Goal: Transaction & Acquisition: Purchase product/service

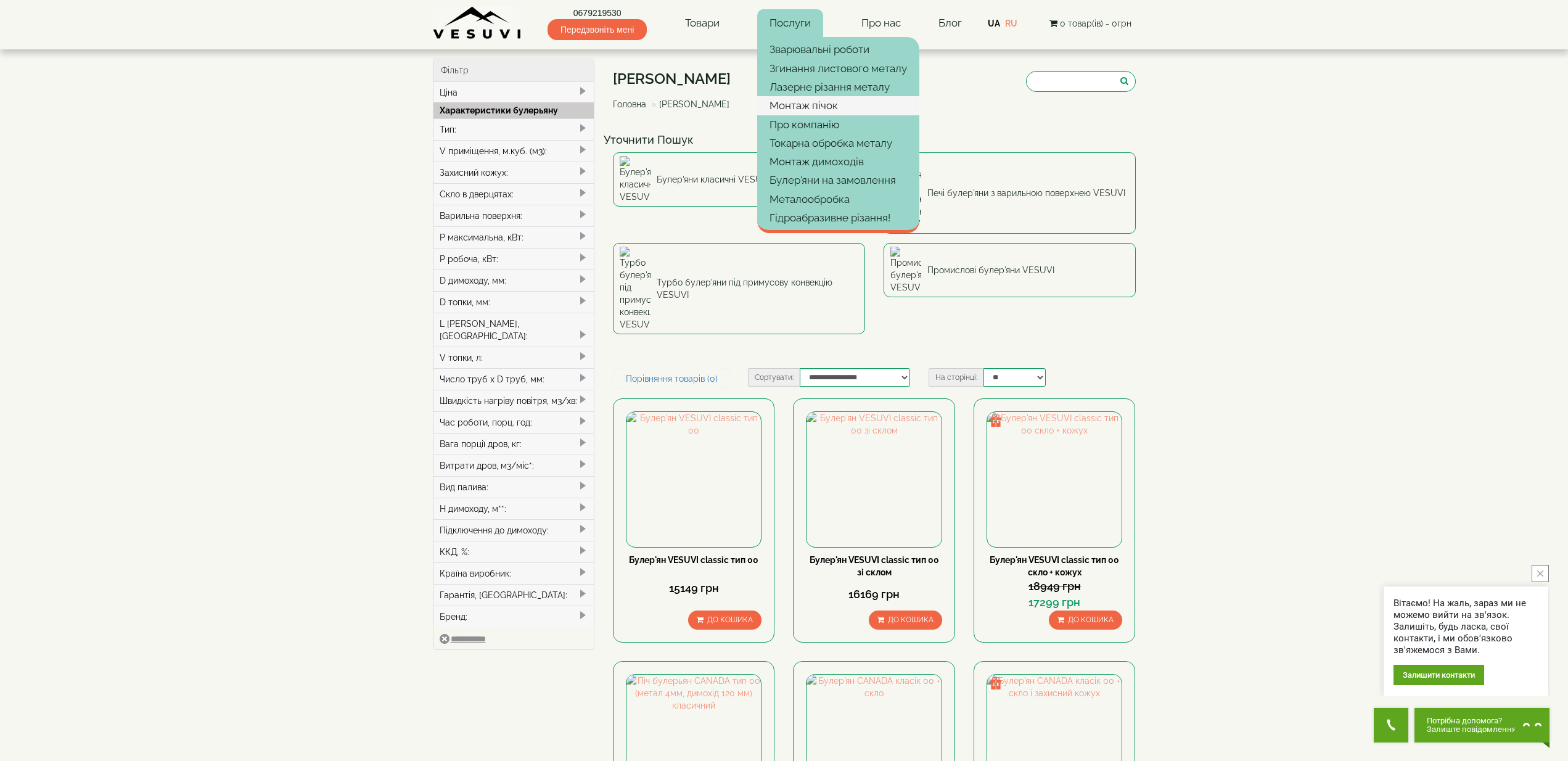
click at [810, 105] on link "Монтаж пічок" at bounding box center [838, 105] width 162 height 19
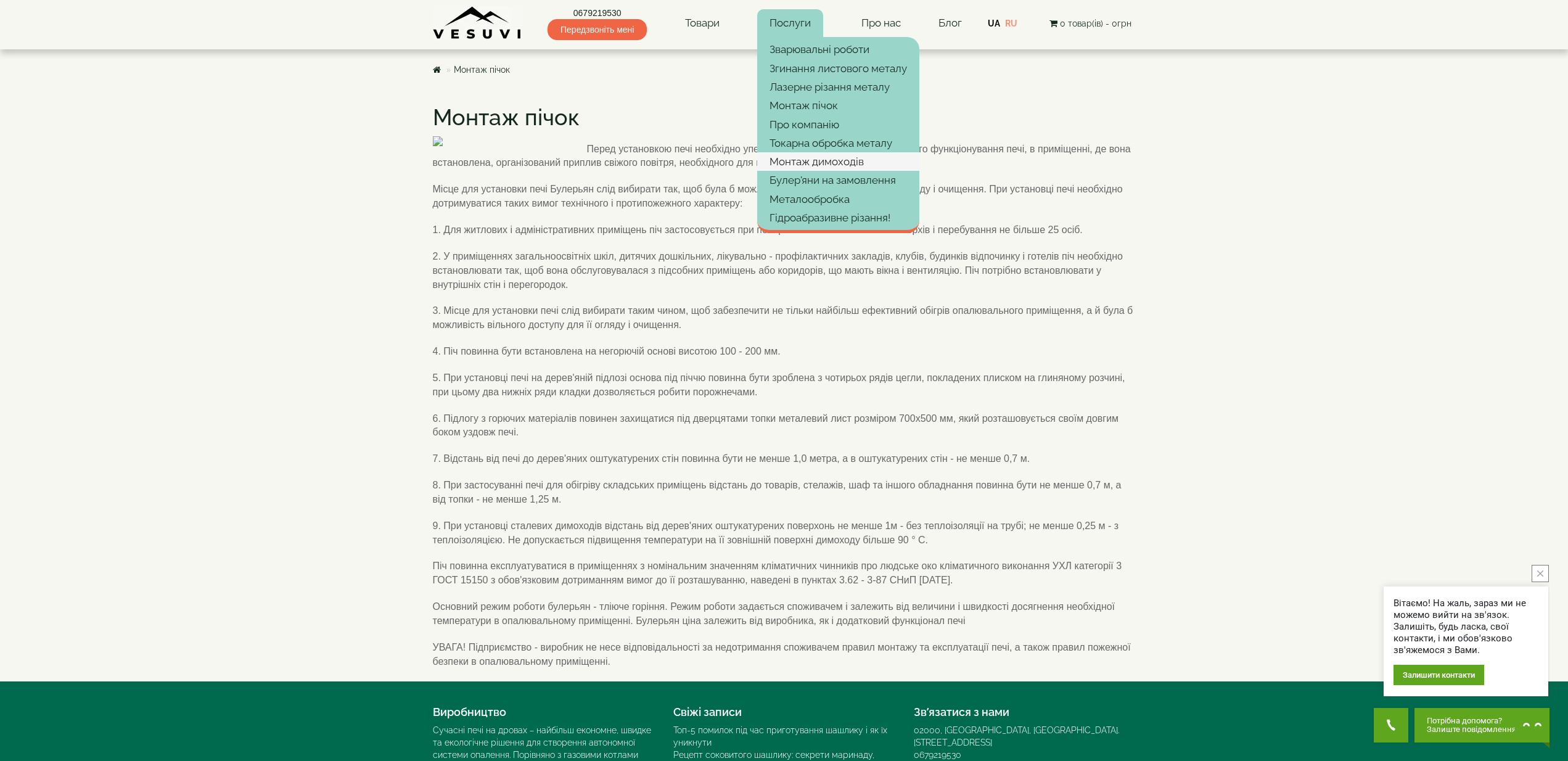
click at [821, 159] on link "Монтаж димоходів" at bounding box center [838, 161] width 162 height 19
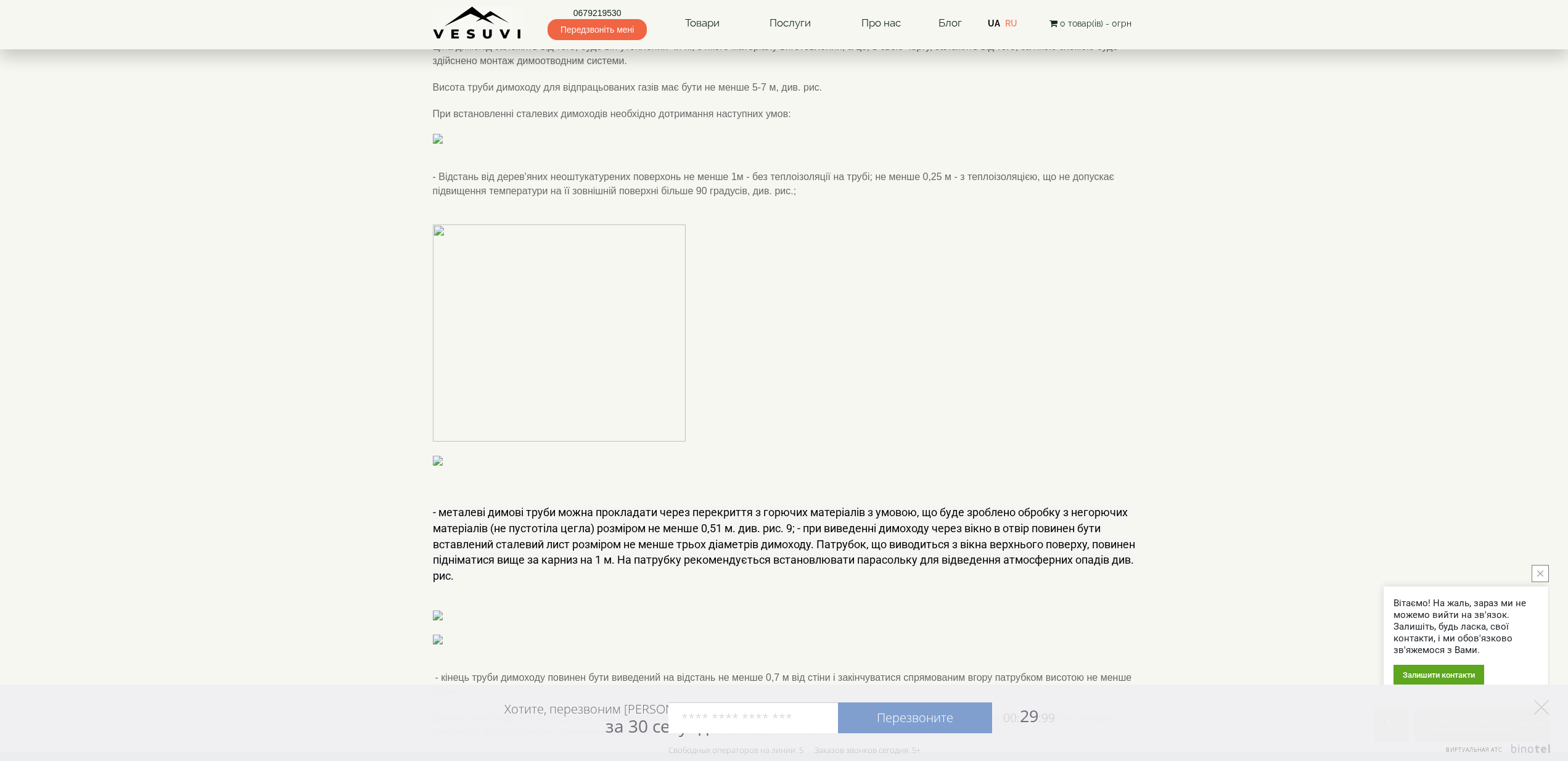
scroll to position [123, 0]
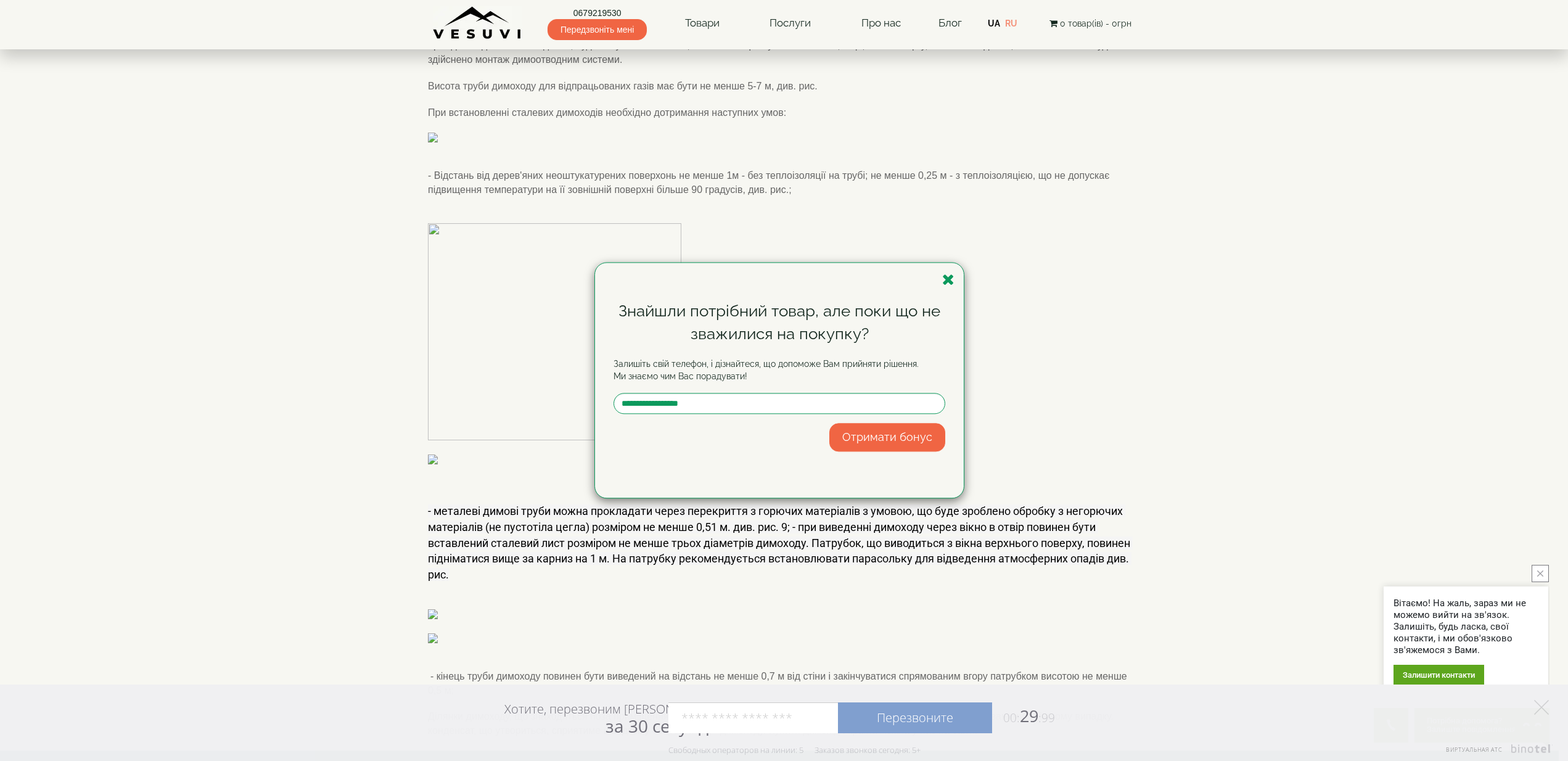
click at [947, 277] on icon "button" at bounding box center [948, 279] width 12 height 15
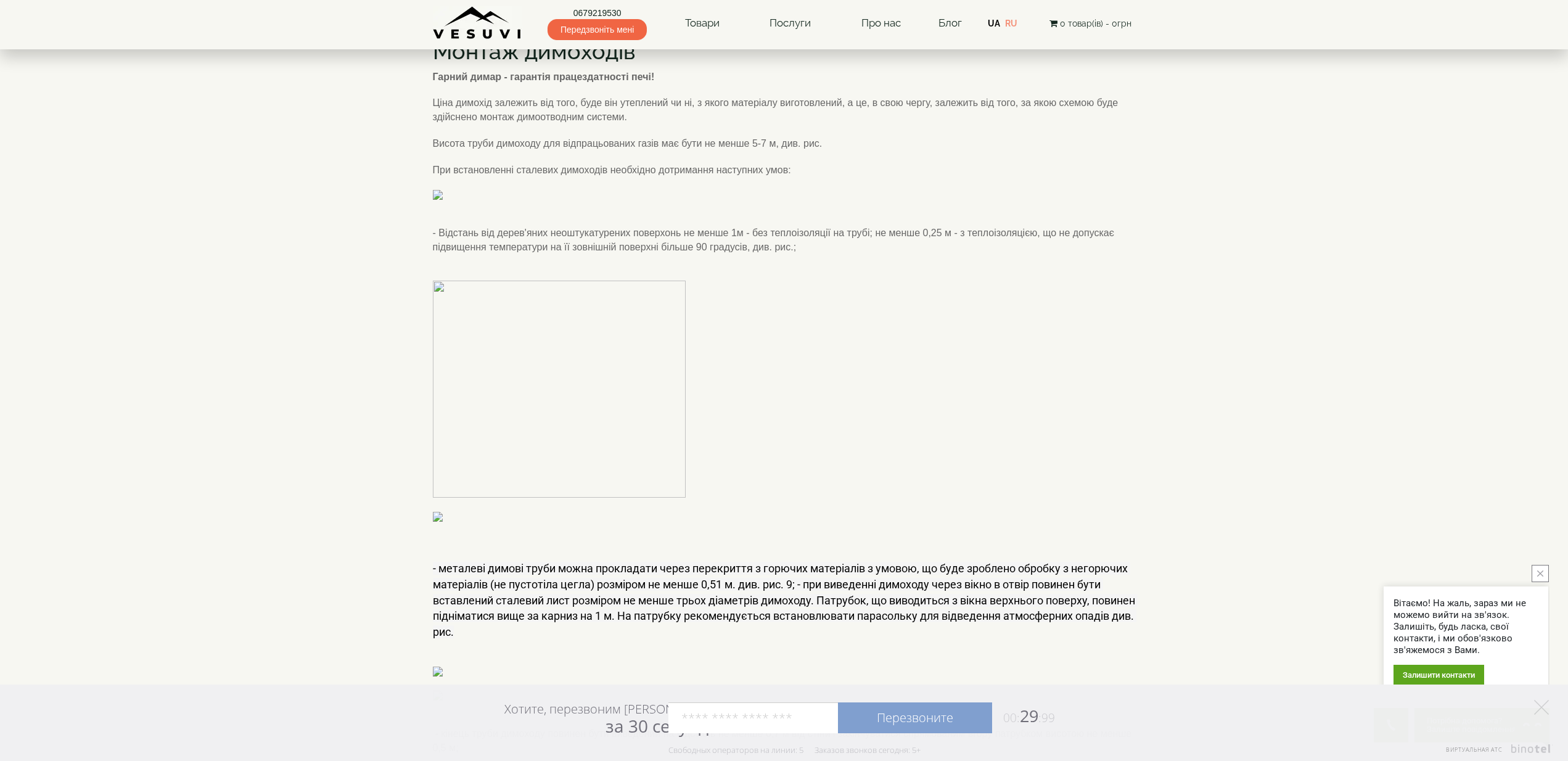
scroll to position [0, 0]
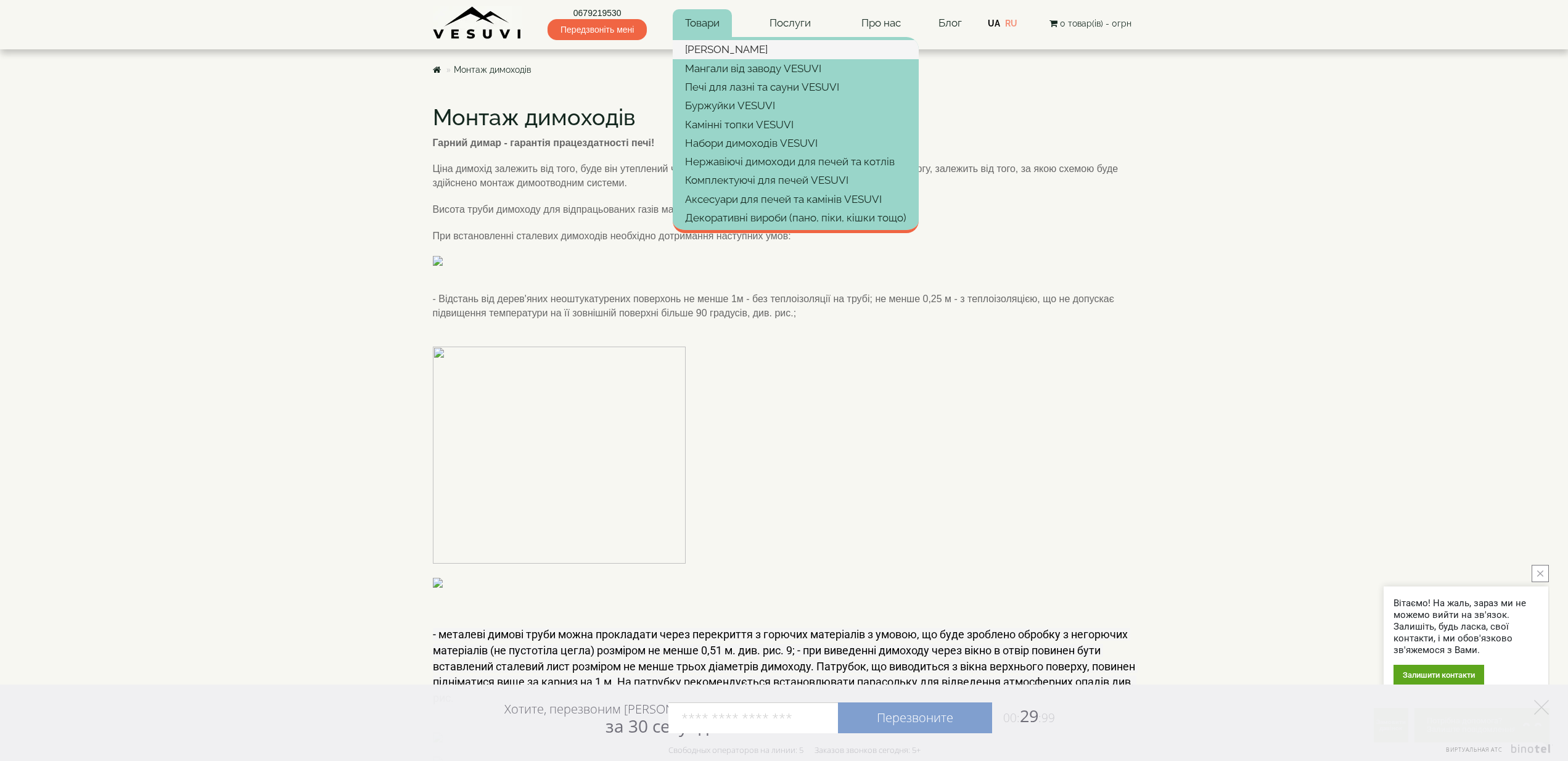
click at [693, 49] on link "[PERSON_NAME]" at bounding box center [796, 49] width 246 height 19
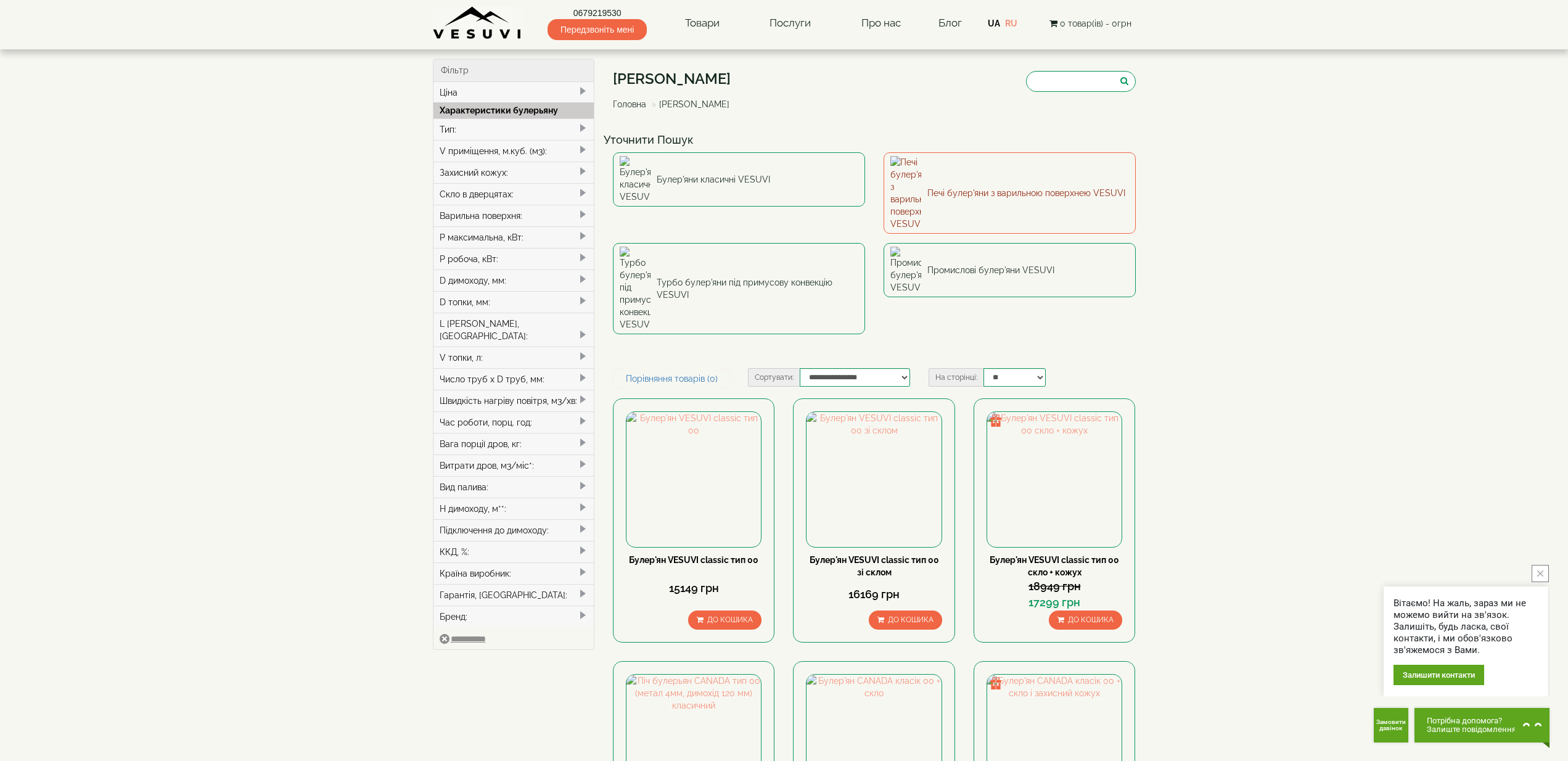
click at [1028, 176] on link "Печі булер'яни з варильною поверхнею VESUVI" at bounding box center [1010, 192] width 252 height 82
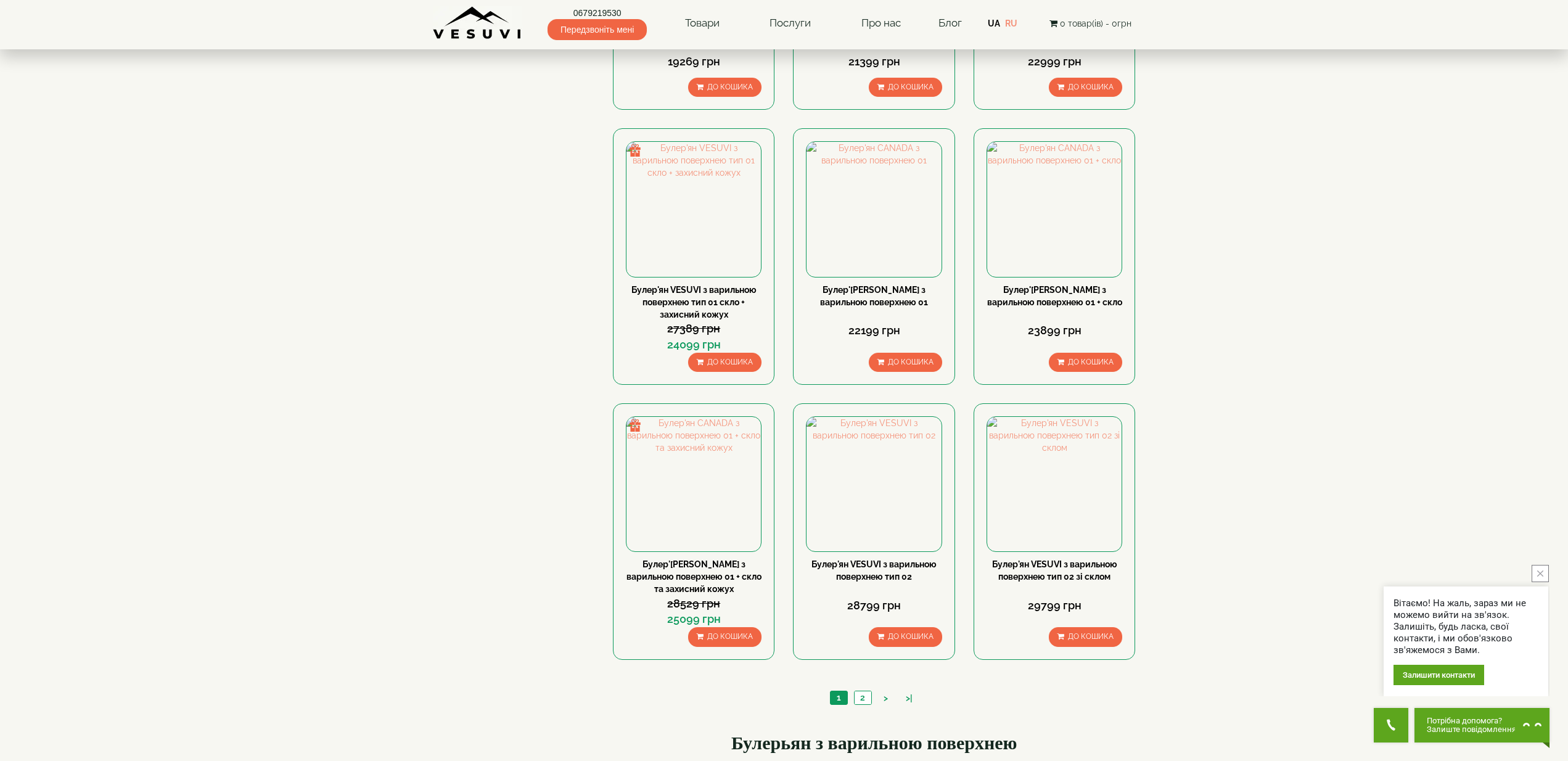
scroll to position [863, 0]
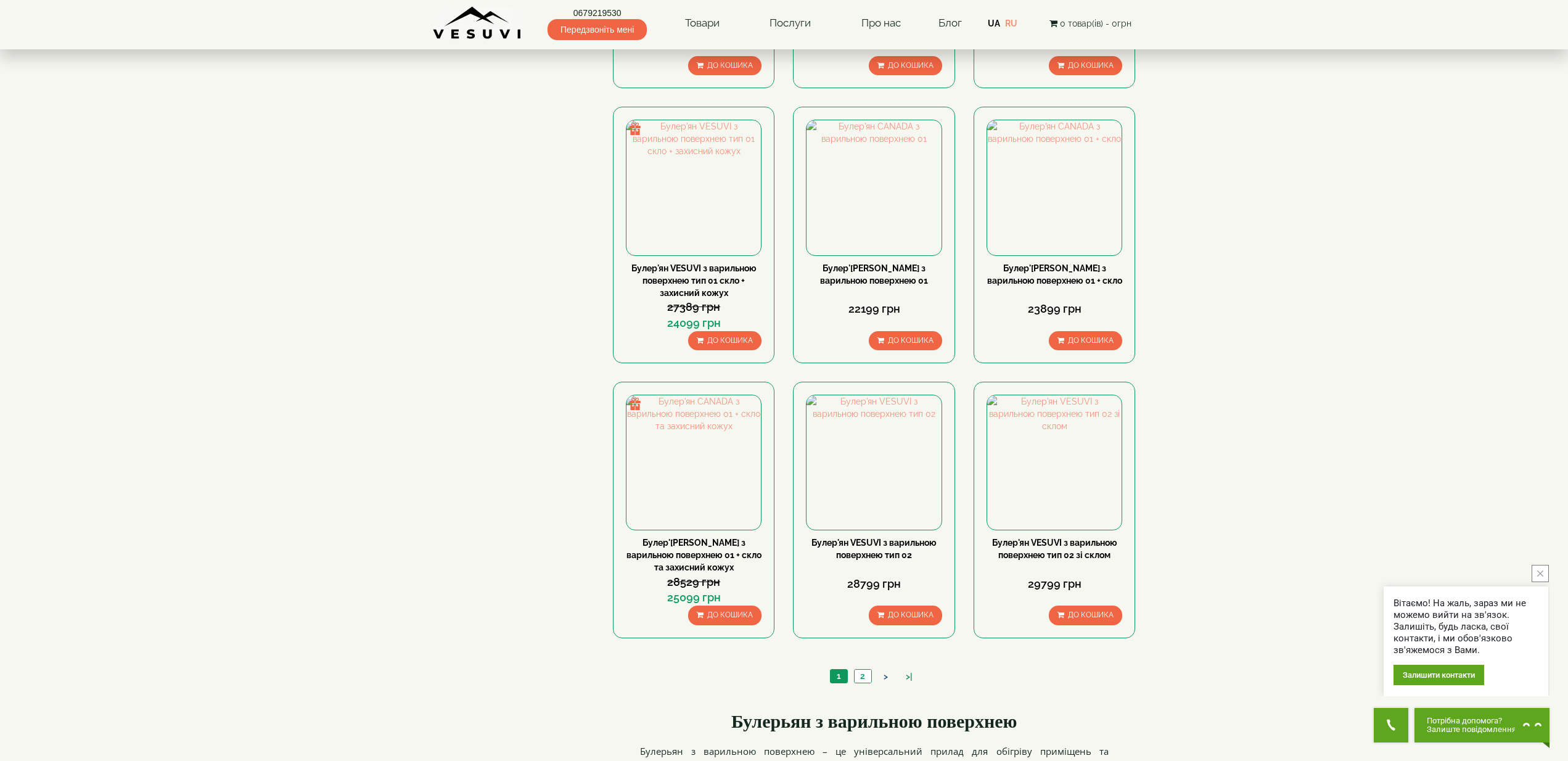
click at [885, 677] on link ">" at bounding box center [886, 676] width 17 height 13
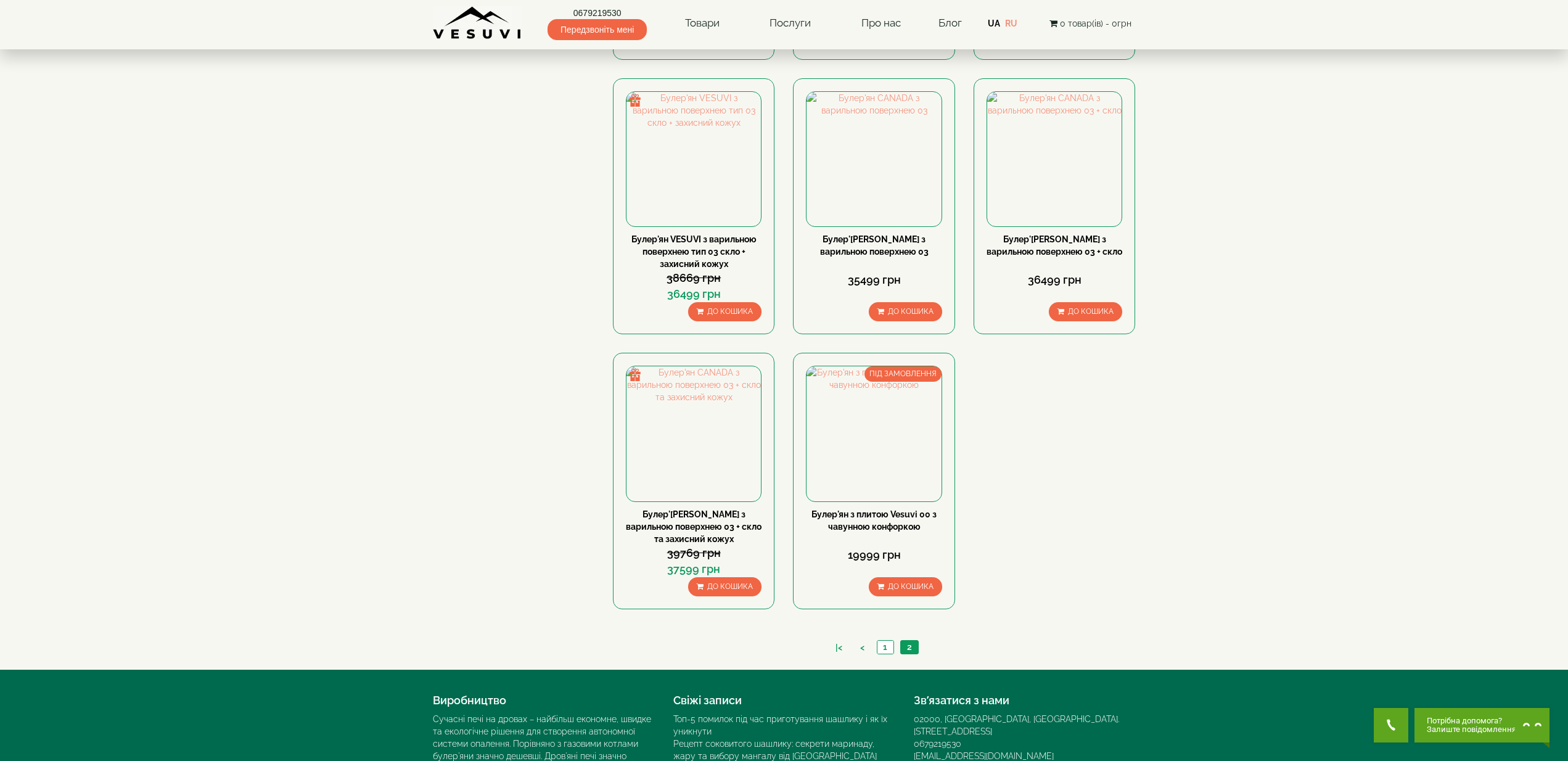
scroll to position [678, 0]
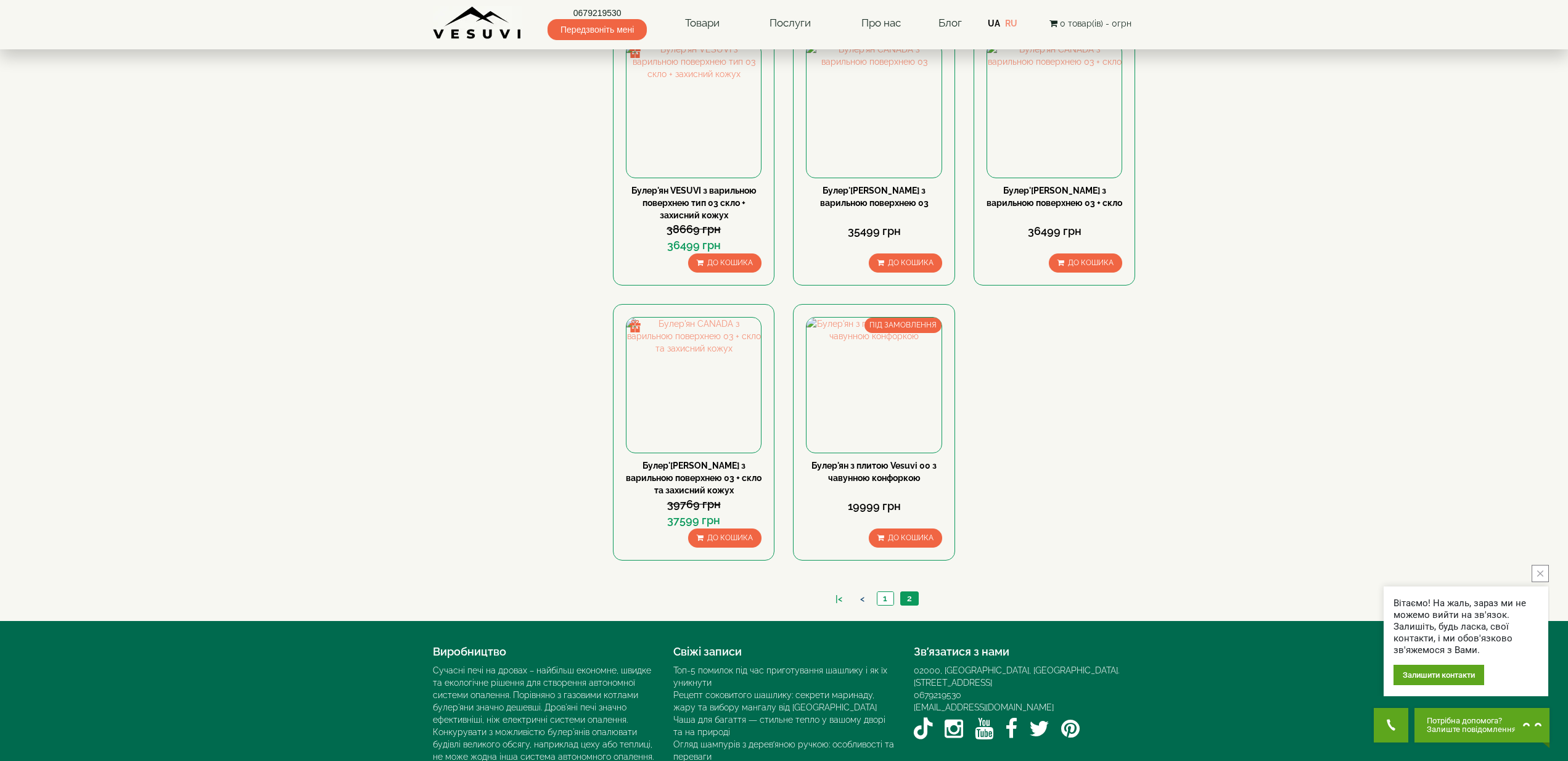
click at [860, 598] on link "<" at bounding box center [862, 598] width 17 height 13
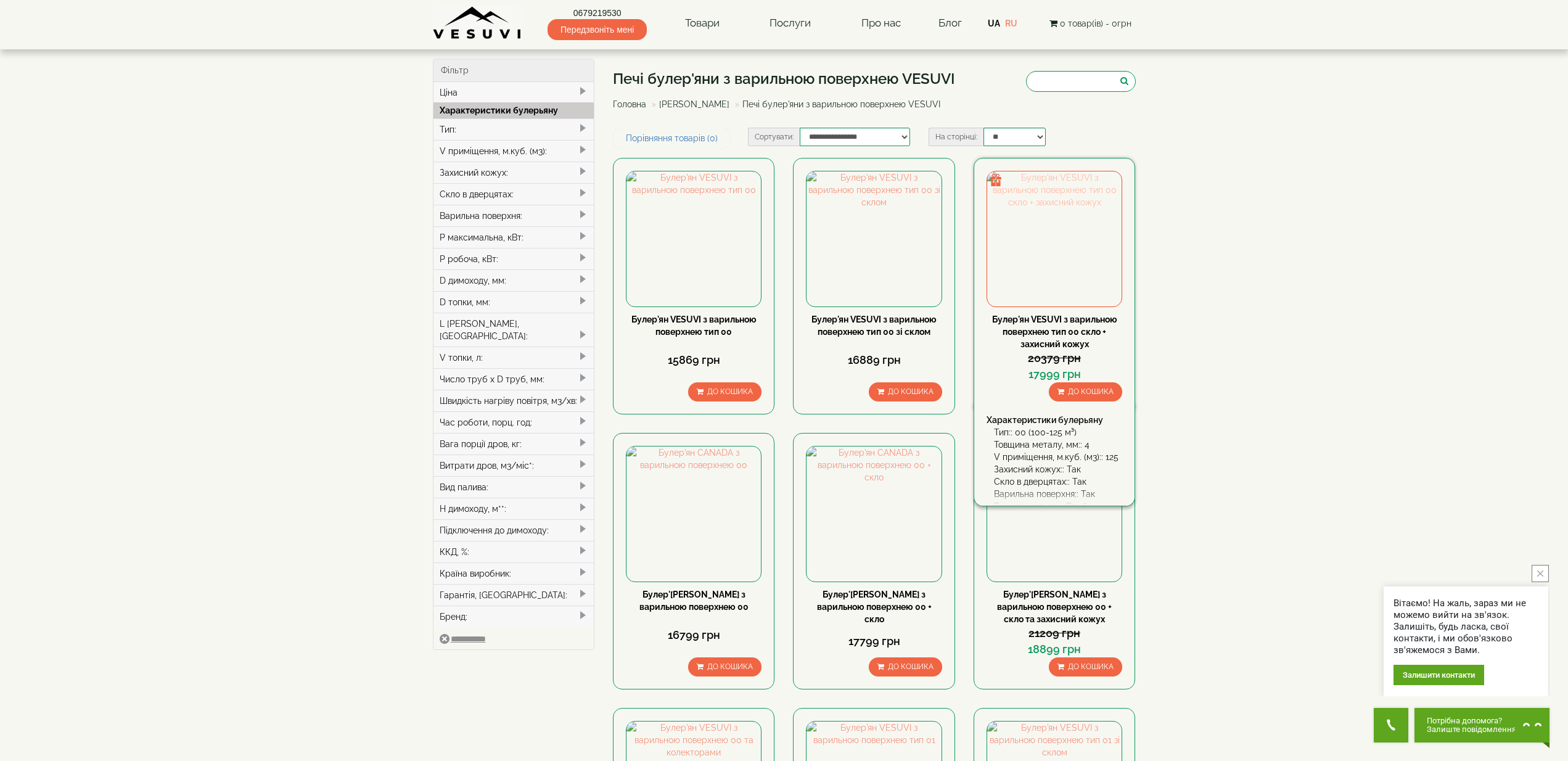
click at [1067, 275] on img at bounding box center [1054, 239] width 134 height 134
